Goal: Information Seeking & Learning: Learn about a topic

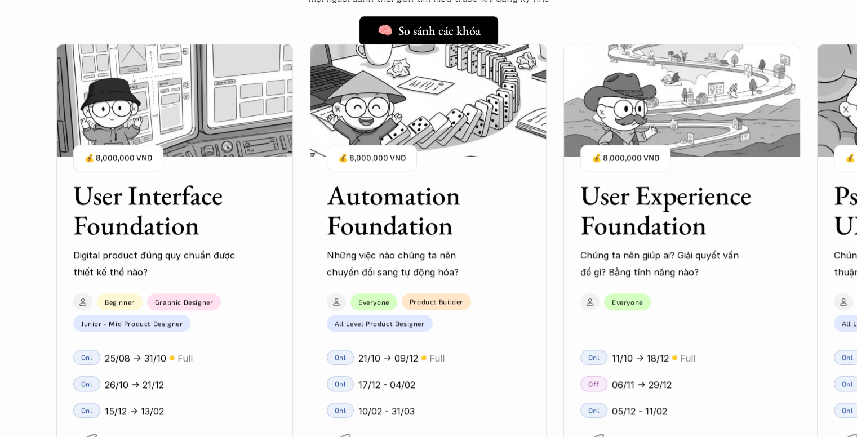
scroll to position [1071, 0]
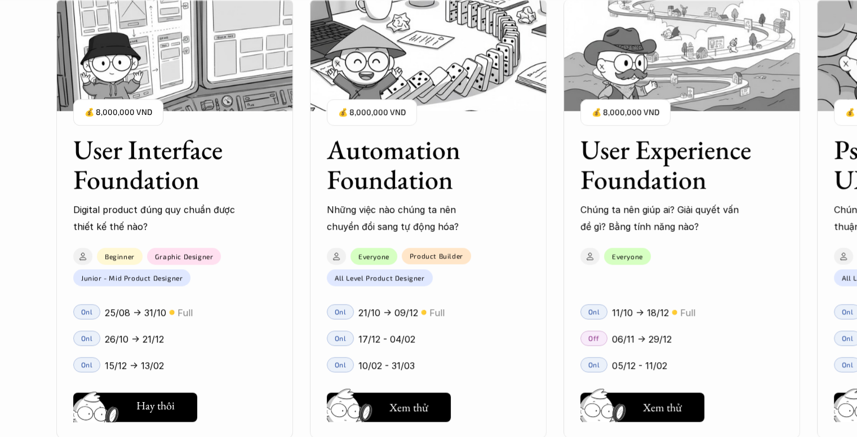
click at [167, 402] on h5 "Xem thử" at bounding box center [155, 408] width 39 height 16
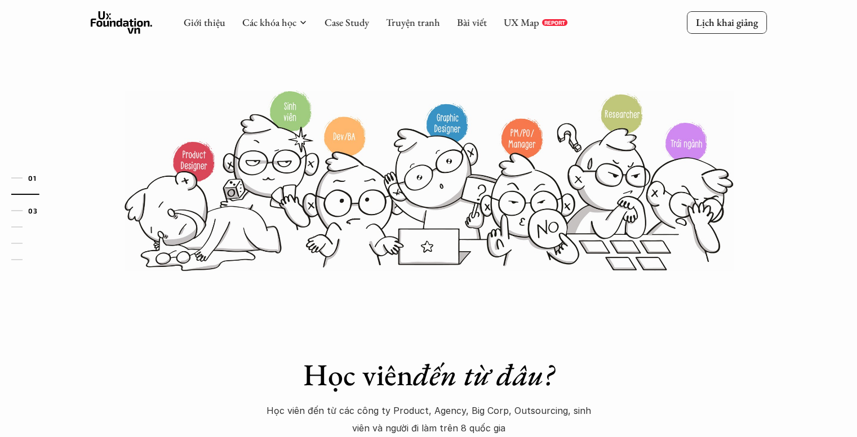
scroll to position [225, 0]
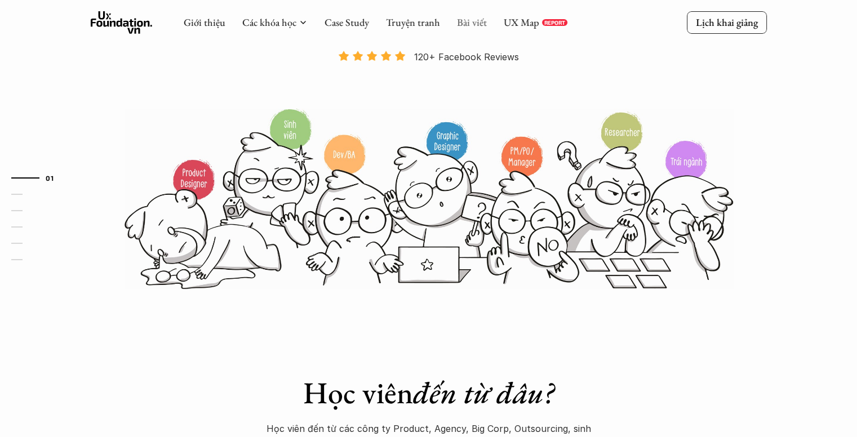
click at [471, 25] on link "Bài viết" at bounding box center [472, 22] width 30 height 13
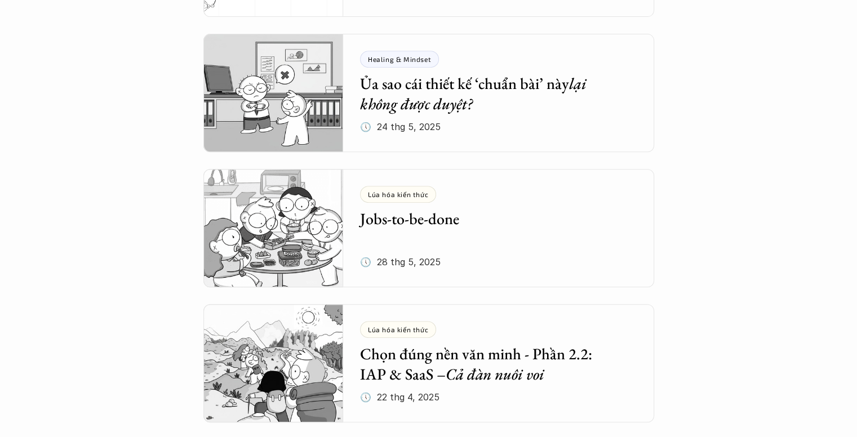
scroll to position [507, 0]
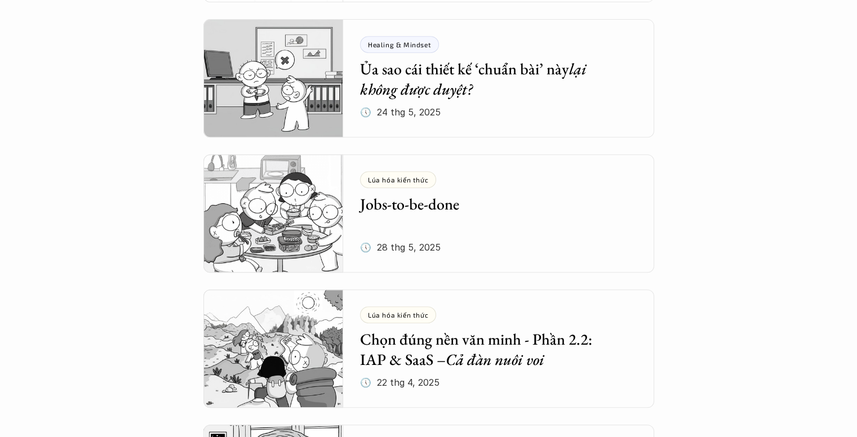
click at [328, 210] on img at bounding box center [274, 213] width 140 height 118
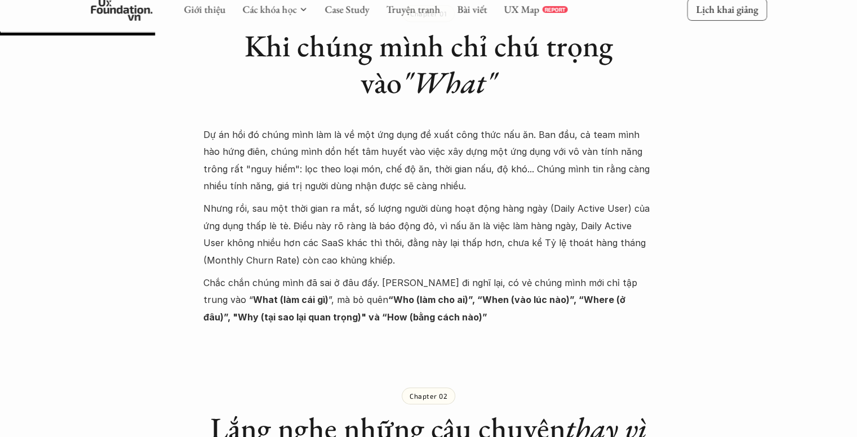
scroll to position [676, 0]
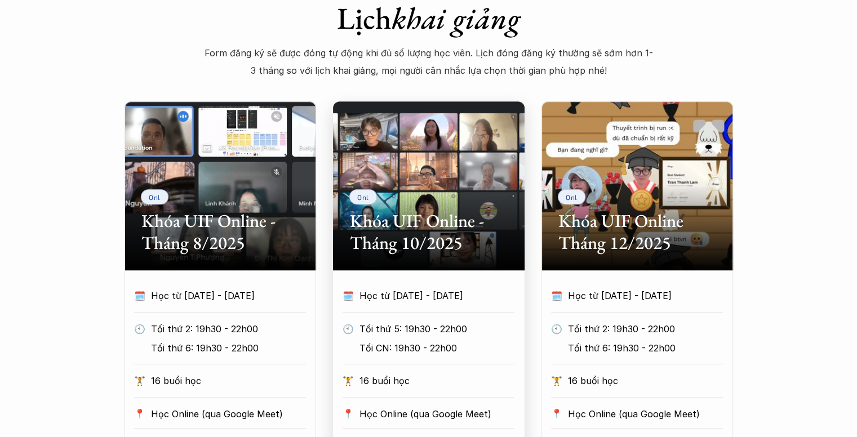
scroll to position [564, 0]
